Goal: Information Seeking & Learning: Learn about a topic

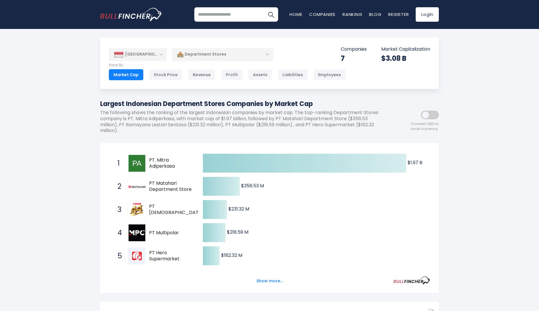
click at [71, 222] on div "[GEOGRAPHIC_DATA] Entire World 30,364 [GEOGRAPHIC_DATA] 3,960" at bounding box center [269, 298] width 539 height 520
click at [267, 281] on button "Show more..." at bounding box center [269, 281] width 33 height 10
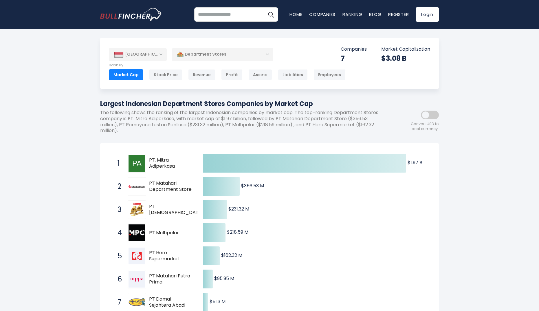
click at [227, 75] on div "Profit" at bounding box center [231, 74] width 21 height 11
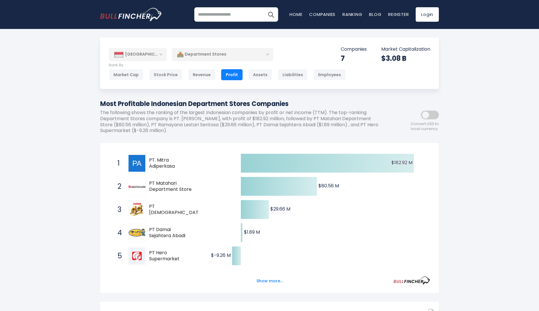
click at [79, 242] on div "Indonesia Entire World 30,364 North America 3,960" at bounding box center [269, 298] width 539 height 520
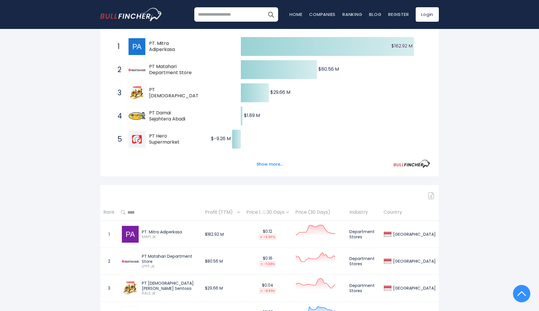
scroll to position [127, 0]
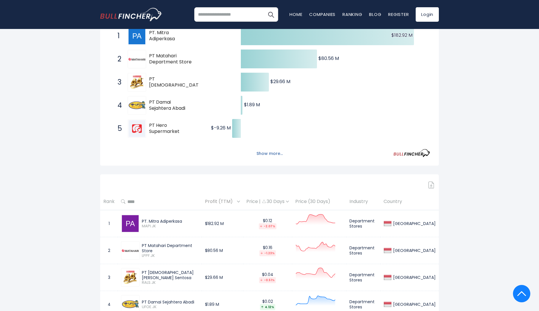
click at [266, 151] on button "Show more..." at bounding box center [269, 154] width 33 height 10
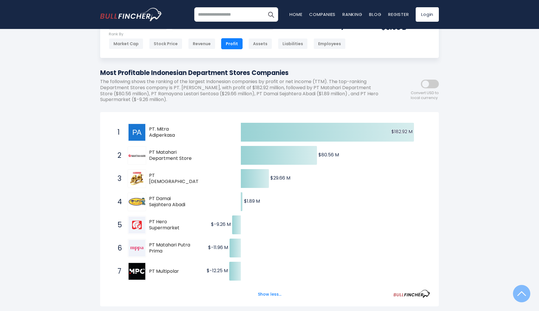
scroll to position [0, 0]
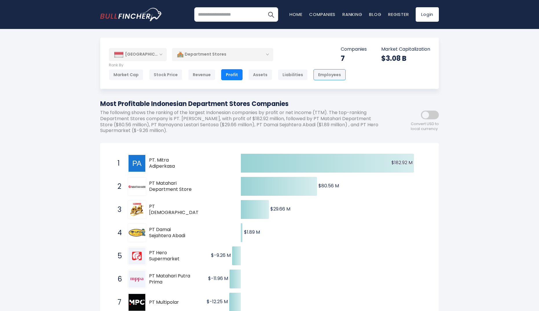
click at [323, 73] on div "Employees" at bounding box center [330, 74] width 32 height 11
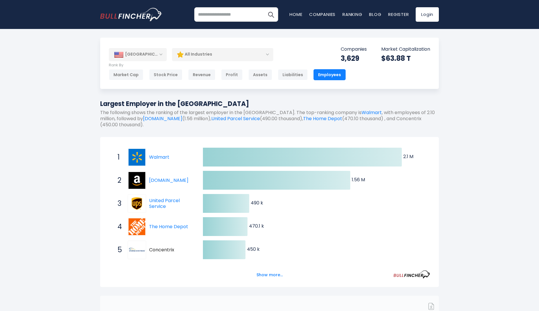
click at [256, 57] on div "All Industries" at bounding box center [222, 54] width 101 height 13
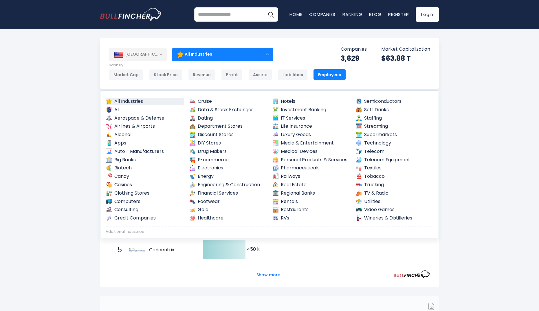
click at [161, 54] on div "[GEOGRAPHIC_DATA]" at bounding box center [138, 54] width 58 height 13
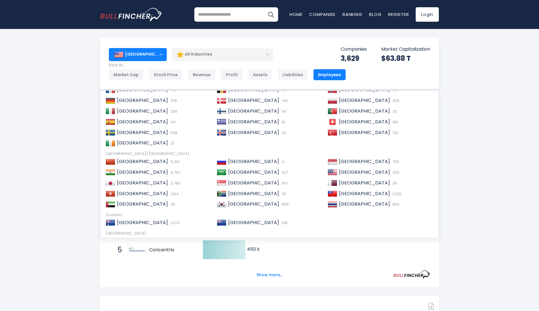
scroll to position [62, 0]
click at [349, 160] on span "[GEOGRAPHIC_DATA]" at bounding box center [364, 161] width 51 height 7
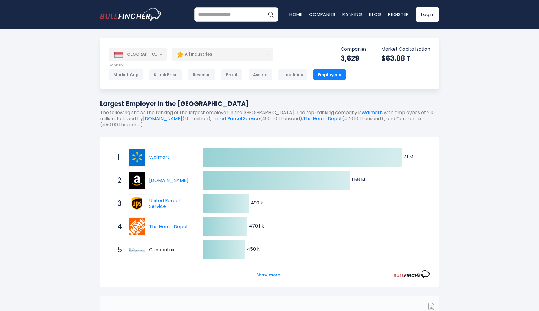
click at [258, 54] on div "All Industries" at bounding box center [222, 54] width 101 height 13
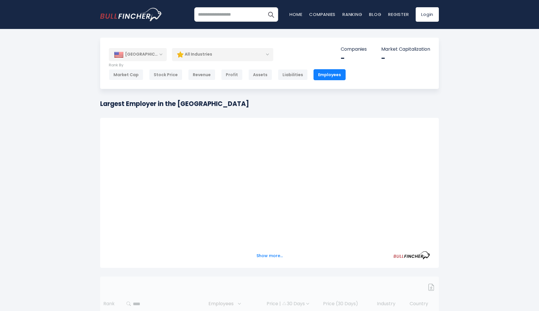
click at [267, 56] on div "All Industries" at bounding box center [222, 54] width 101 height 13
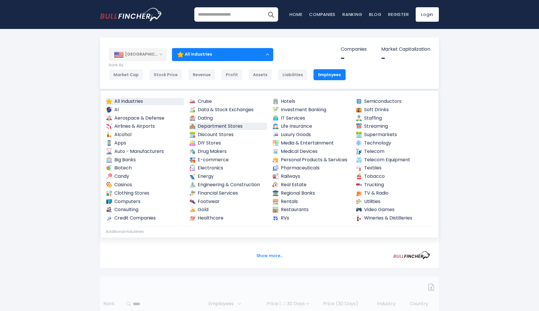
click at [222, 128] on link "Department Stores" at bounding box center [228, 126] width 78 height 7
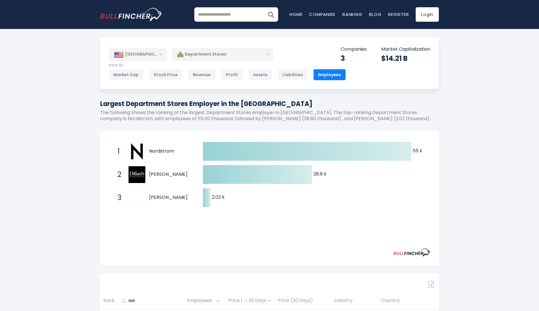
click at [154, 52] on div "[GEOGRAPHIC_DATA]" at bounding box center [138, 54] width 58 height 13
click at [155, 52] on div "[GEOGRAPHIC_DATA]" at bounding box center [138, 54] width 58 height 13
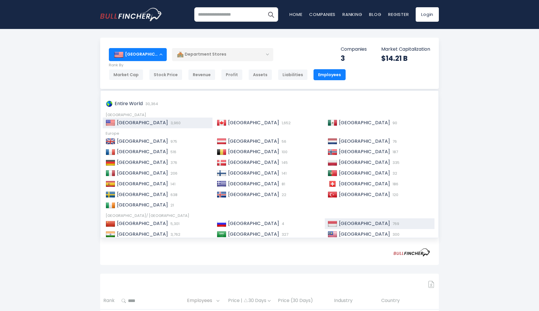
click at [341, 222] on span "[GEOGRAPHIC_DATA]" at bounding box center [364, 223] width 51 height 7
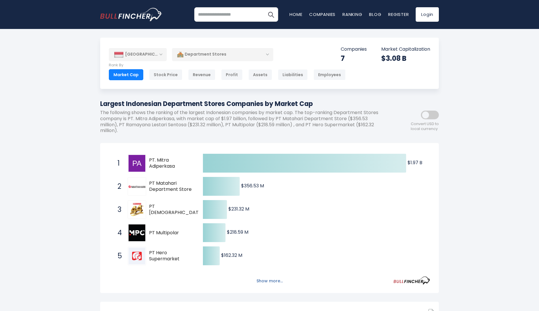
click at [267, 280] on button "Show more..." at bounding box center [269, 281] width 33 height 10
